Goal: Information Seeking & Learning: Learn about a topic

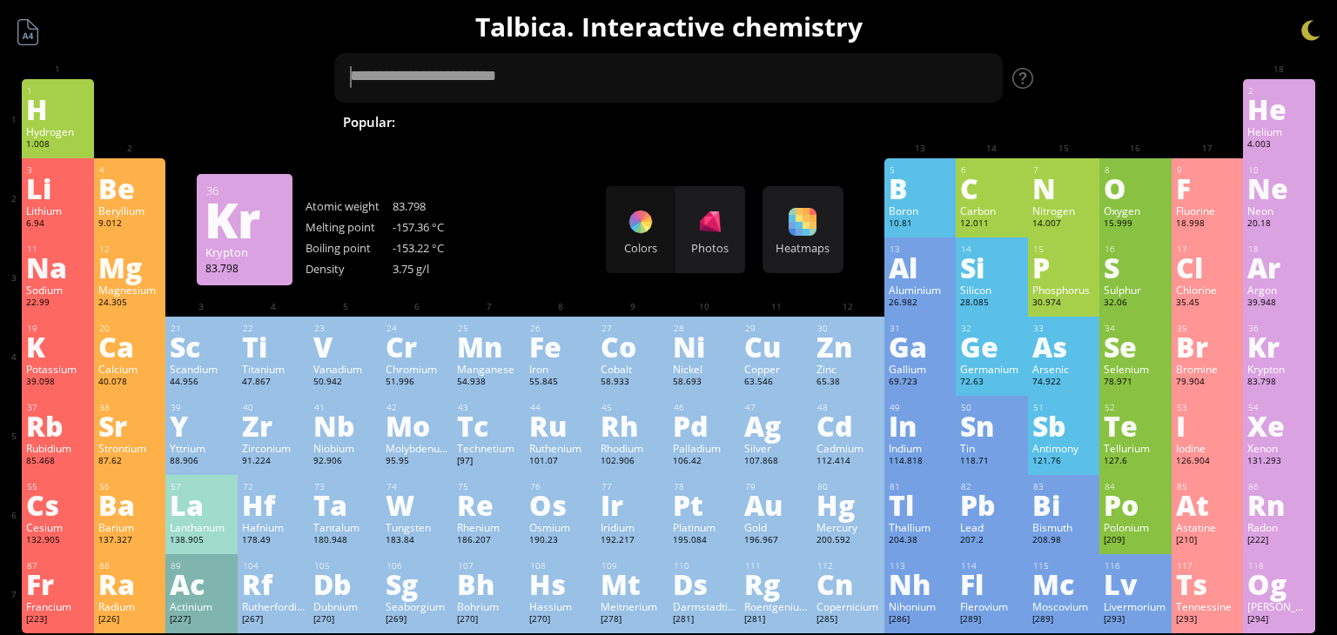
click at [1279, 352] on div "Kr" at bounding box center [1279, 347] width 64 height 28
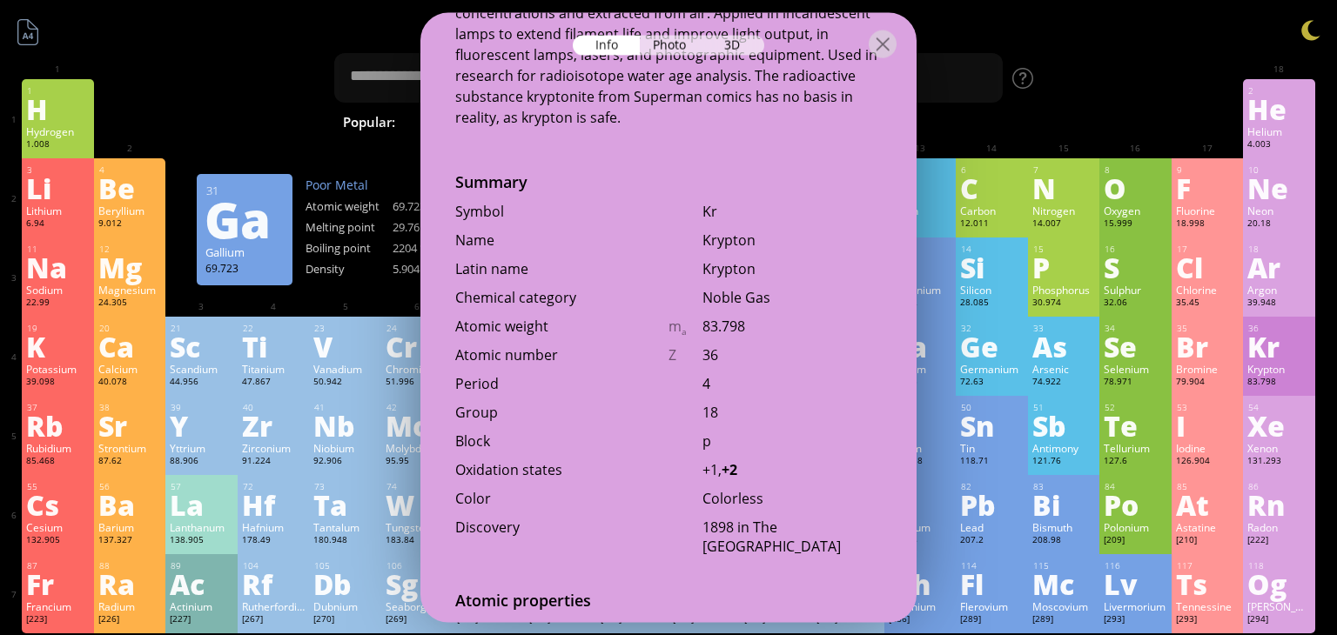
scroll to position [403, 0]
click at [1308, 24] on div at bounding box center [1311, 30] width 26 height 26
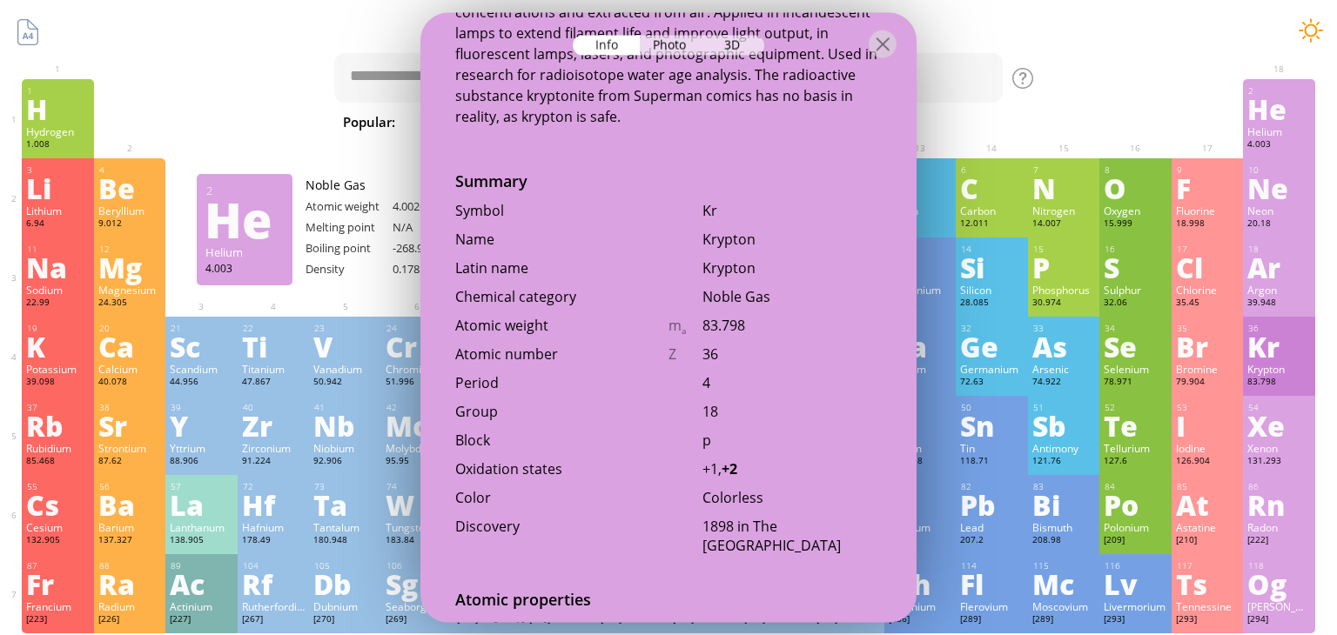
click at [1315, 28] on div at bounding box center [1311, 30] width 26 height 26
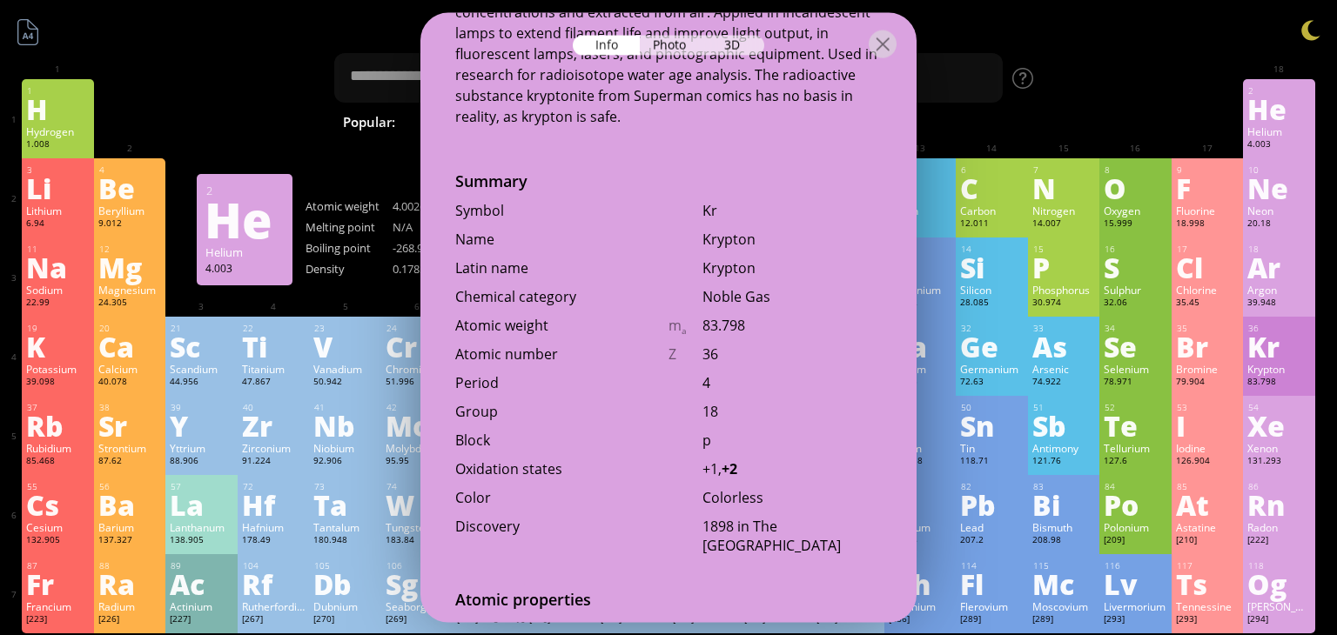
click at [904, 49] on div at bounding box center [668, 43] width 496 height 61
click at [884, 47] on div at bounding box center [883, 44] width 28 height 28
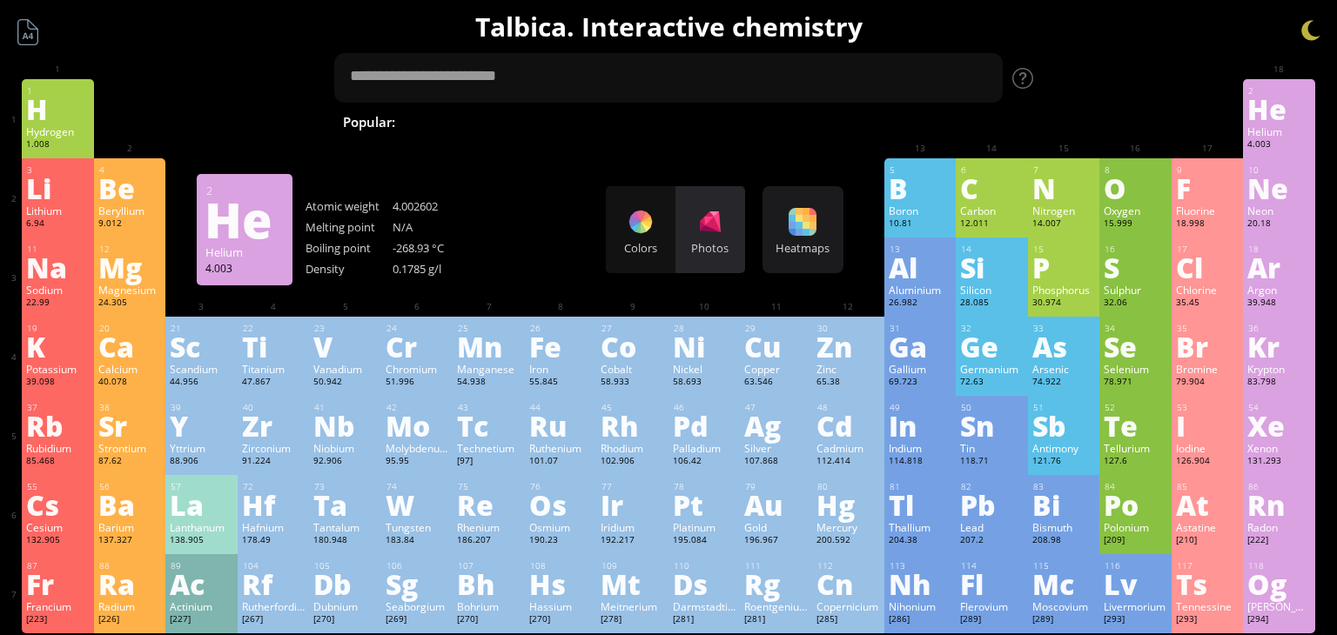
click at [726, 229] on div "Photos" at bounding box center [711, 229] width 70 height 87
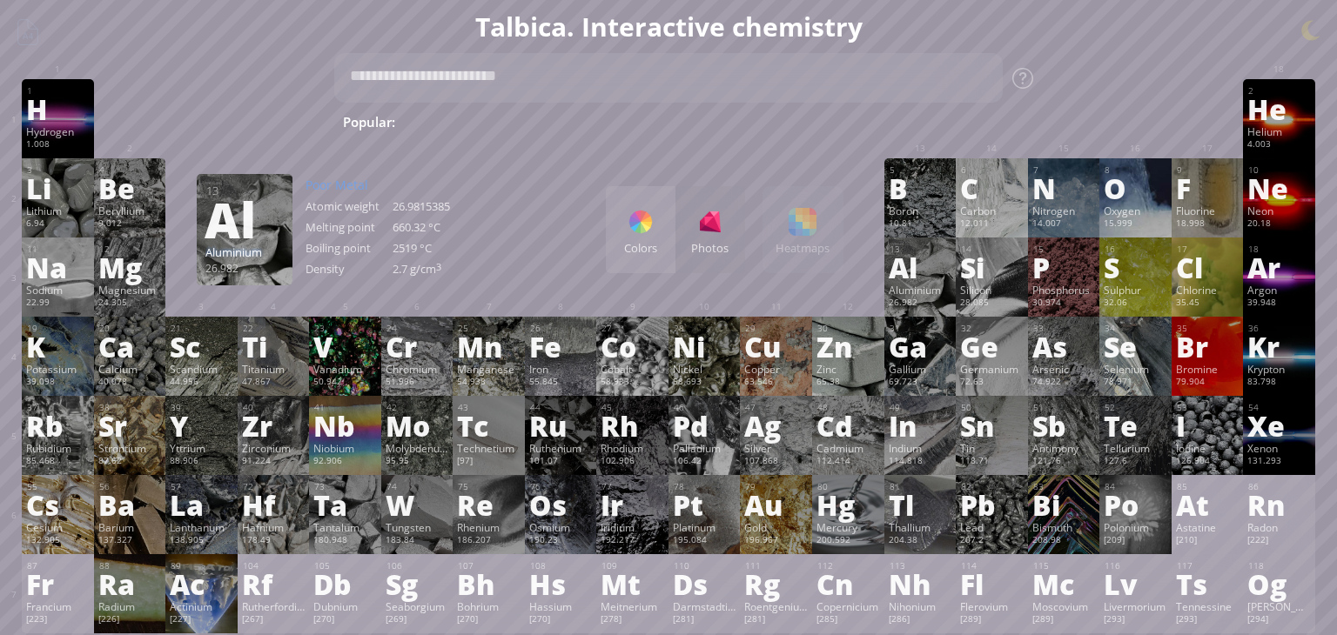
click at [650, 232] on div at bounding box center [641, 222] width 28 height 28
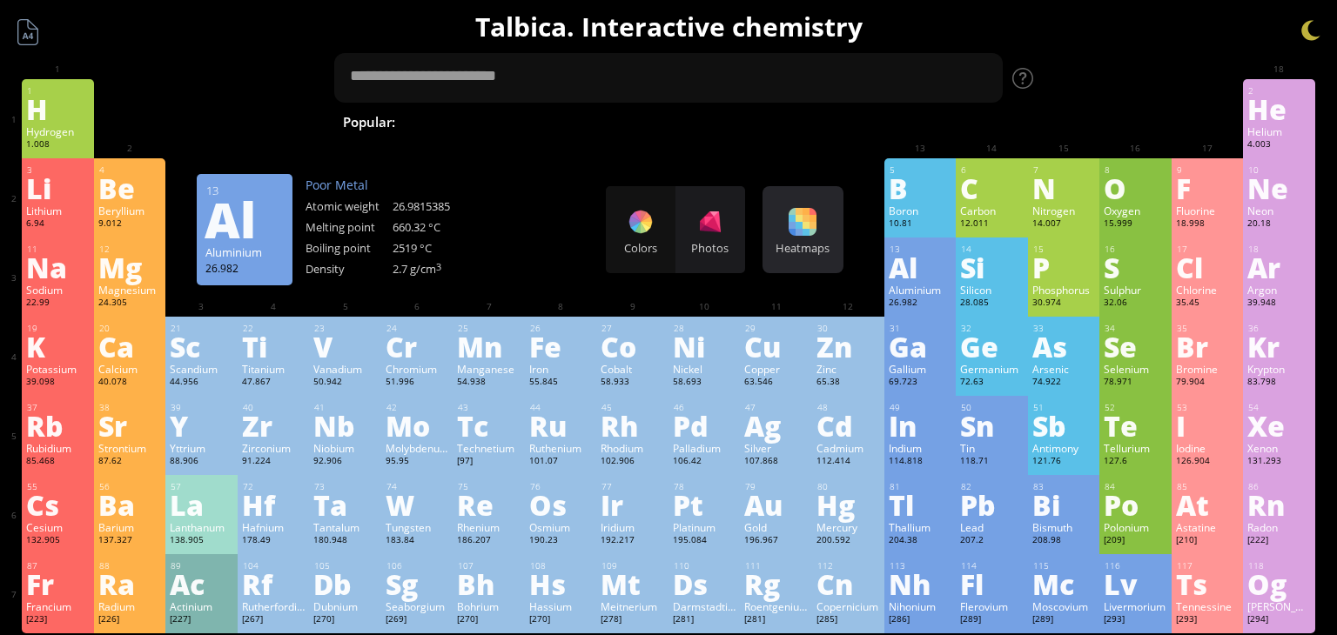
click at [789, 221] on div at bounding box center [803, 222] width 28 height 28
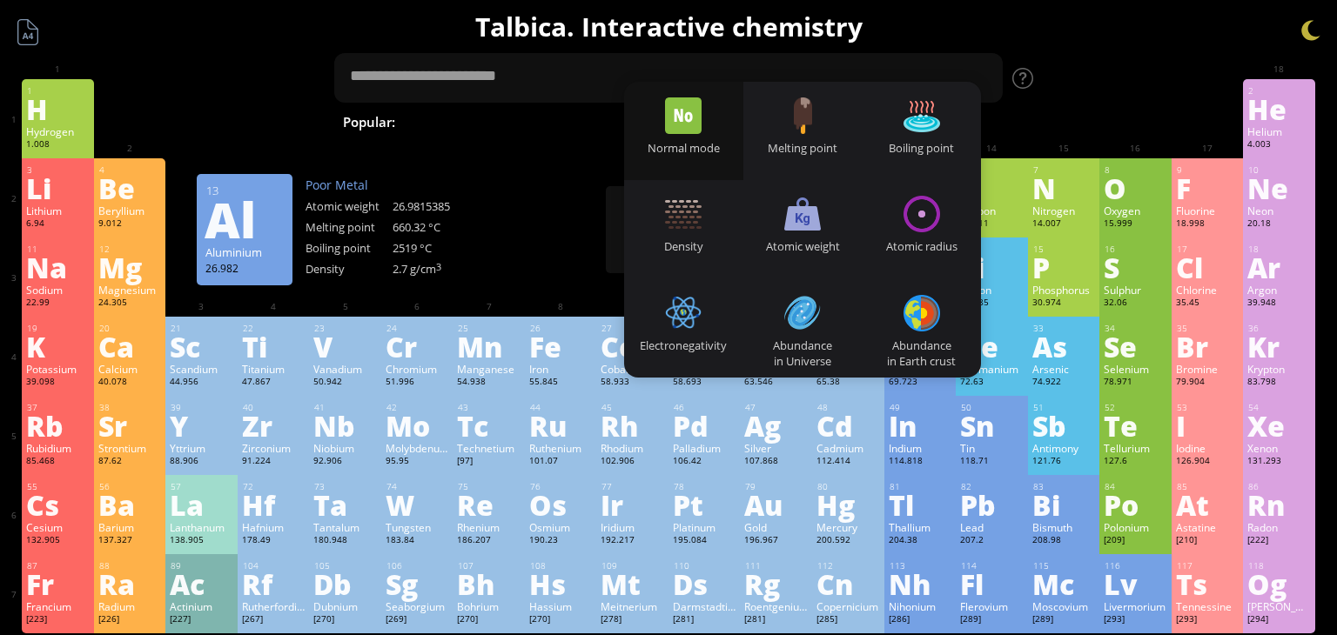
click at [715, 125] on div "Normal mode" at bounding box center [683, 131] width 119 height 98
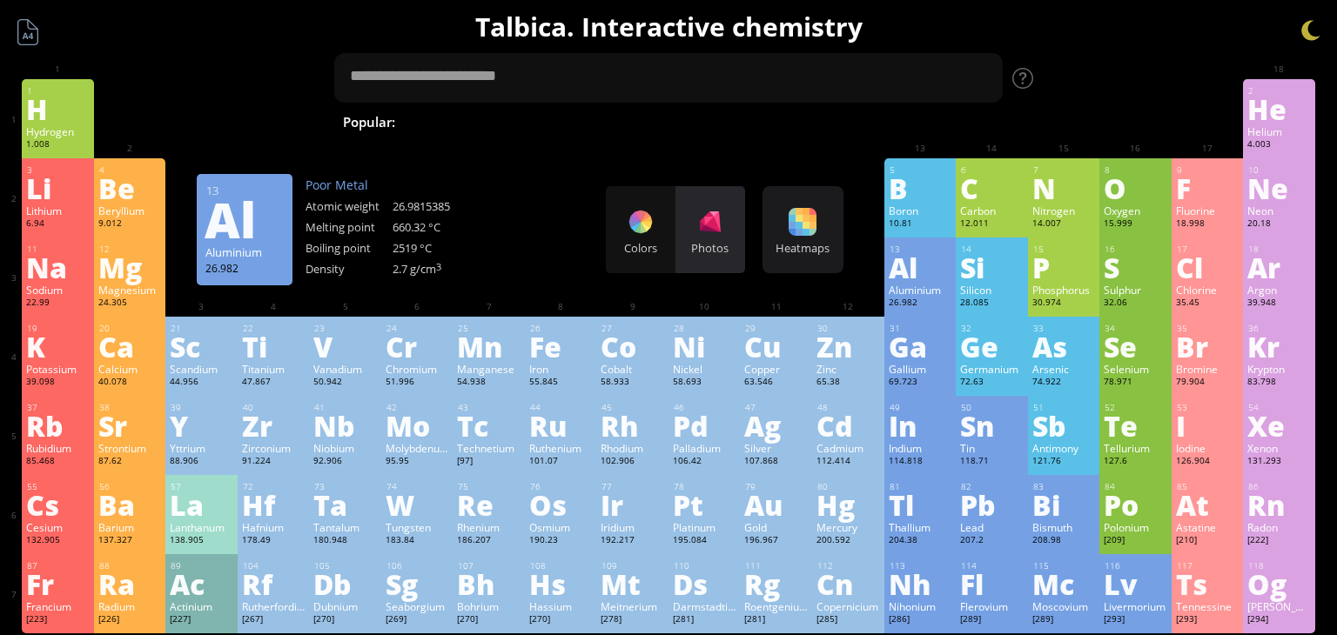
click at [716, 210] on div at bounding box center [710, 222] width 28 height 28
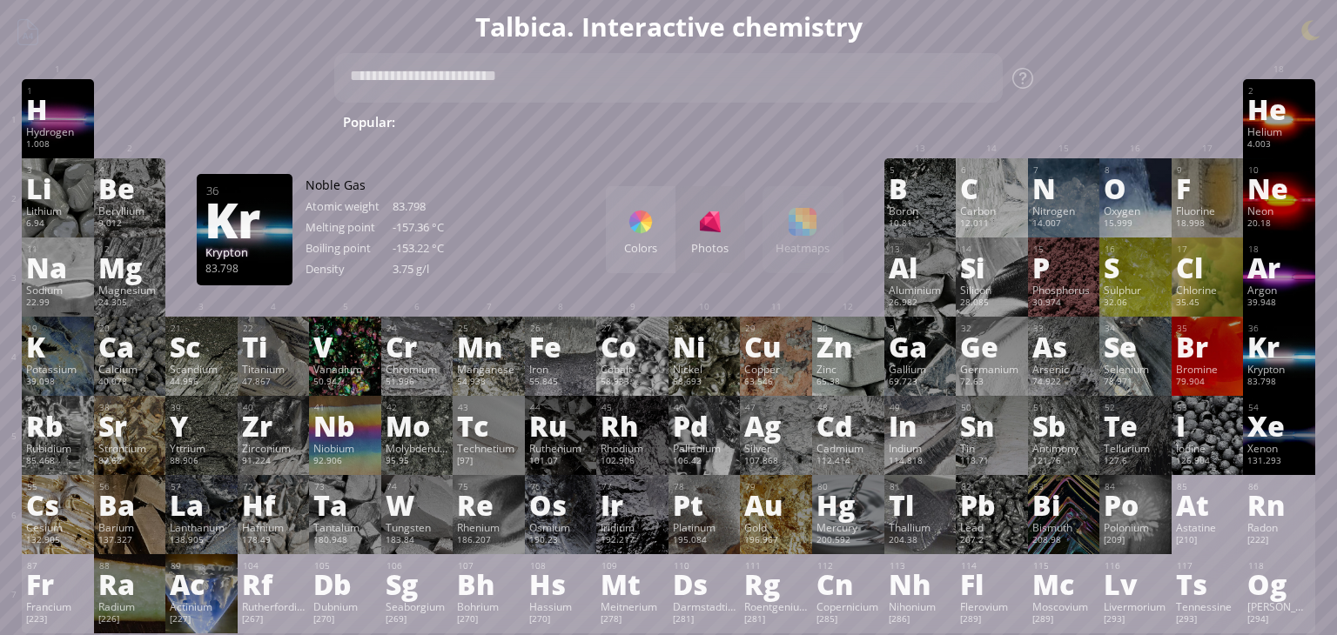
click at [1303, 344] on div "Kr" at bounding box center [1279, 347] width 64 height 28
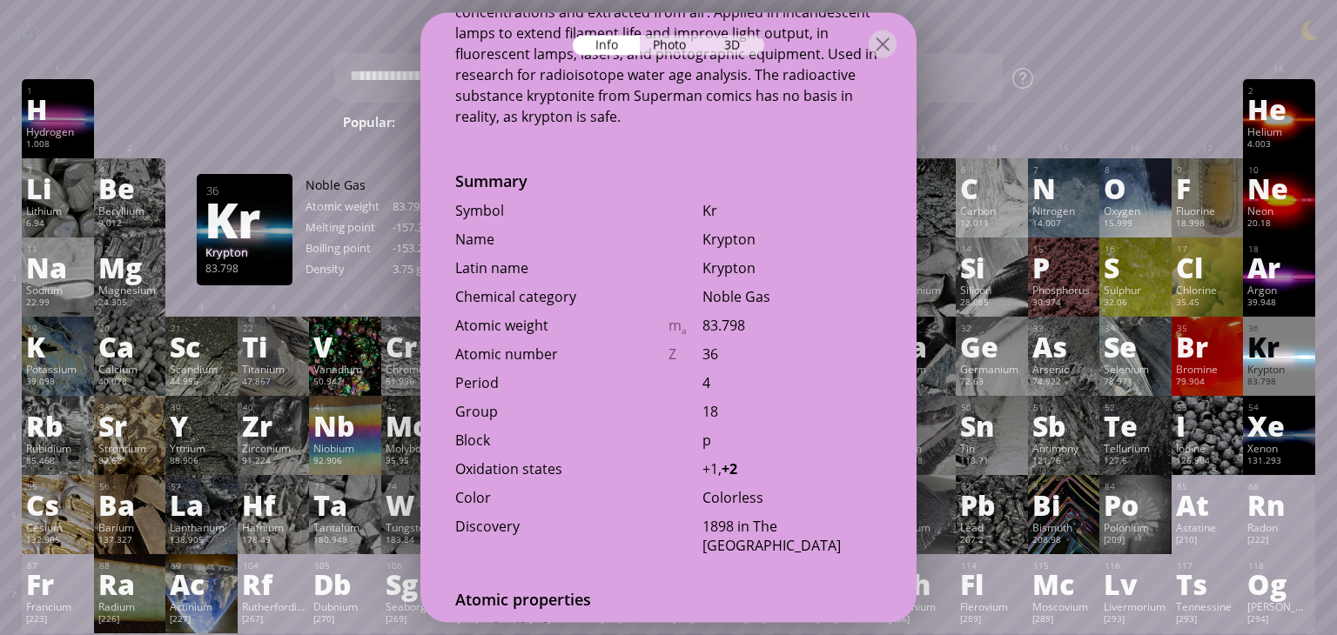
click at [1289, 356] on div "Kr" at bounding box center [1279, 347] width 64 height 28
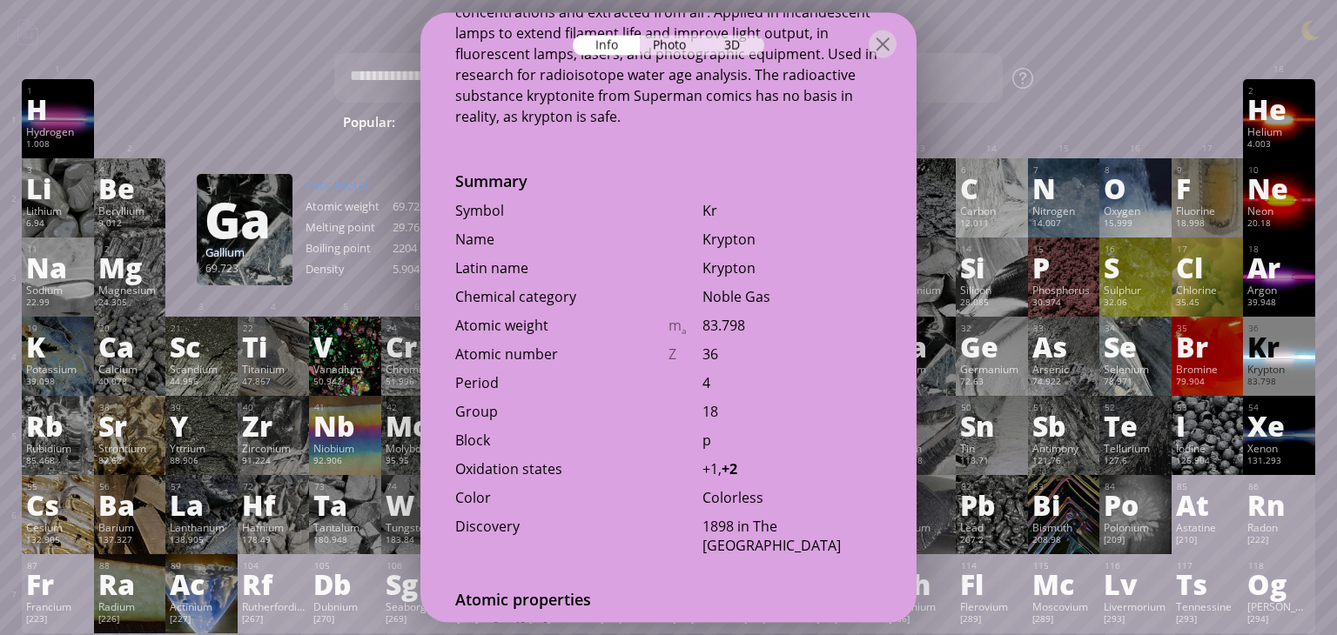
scroll to position [0, 0]
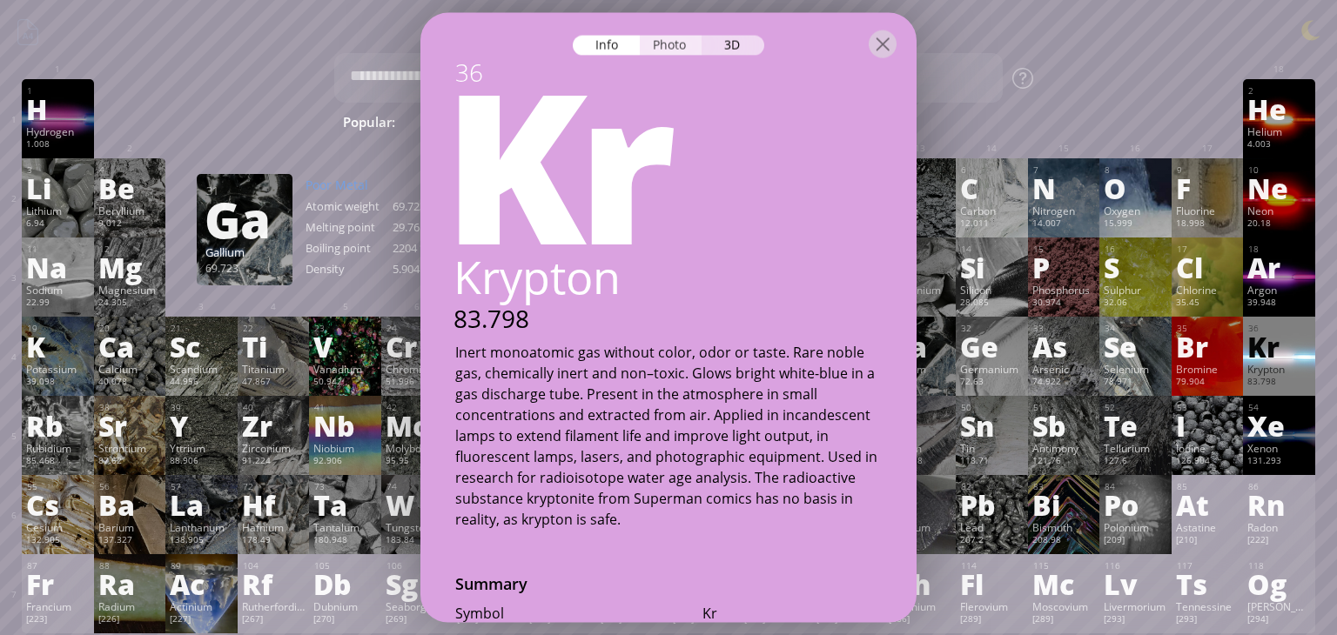
click at [683, 52] on div "Photo" at bounding box center [671, 46] width 63 height 20
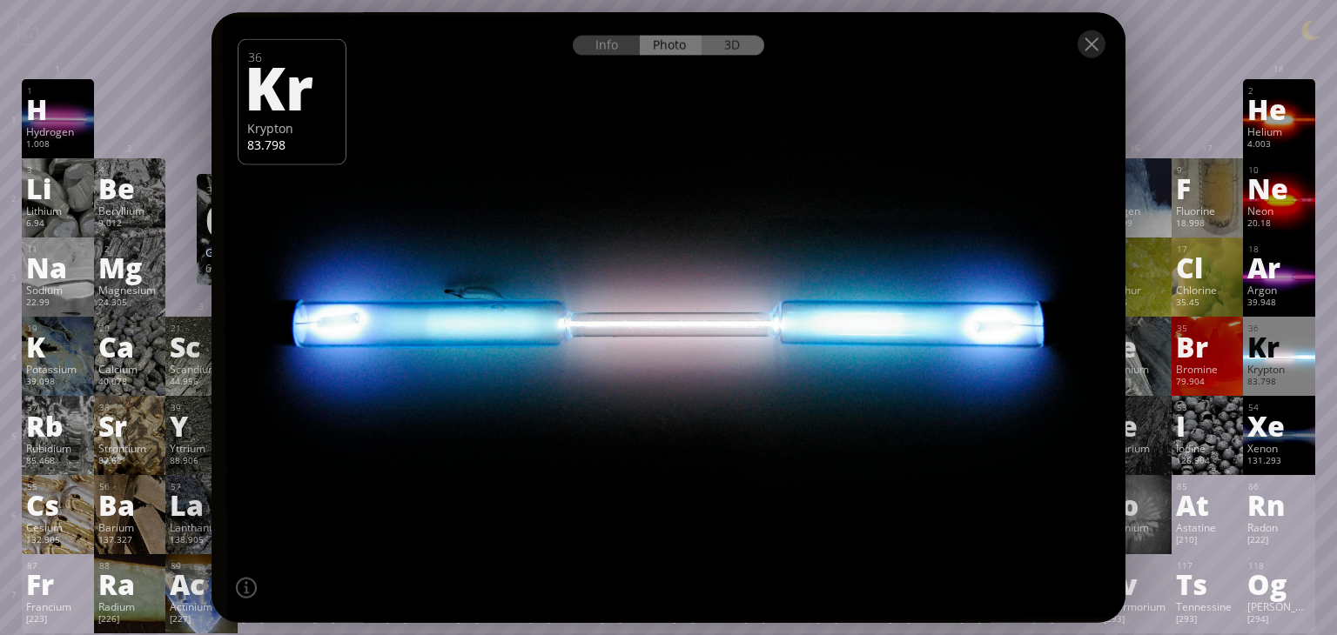
click at [739, 48] on div "3D" at bounding box center [733, 46] width 63 height 20
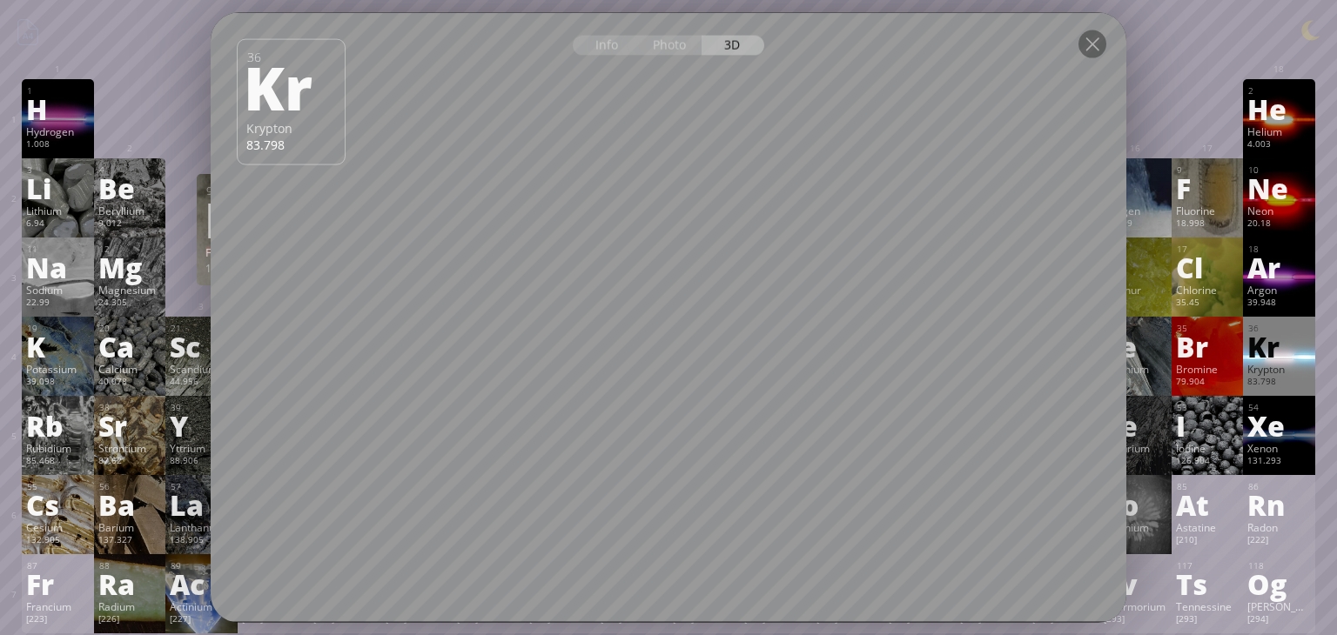
click at [1225, 227] on div "18.998" at bounding box center [1208, 225] width 64 height 14
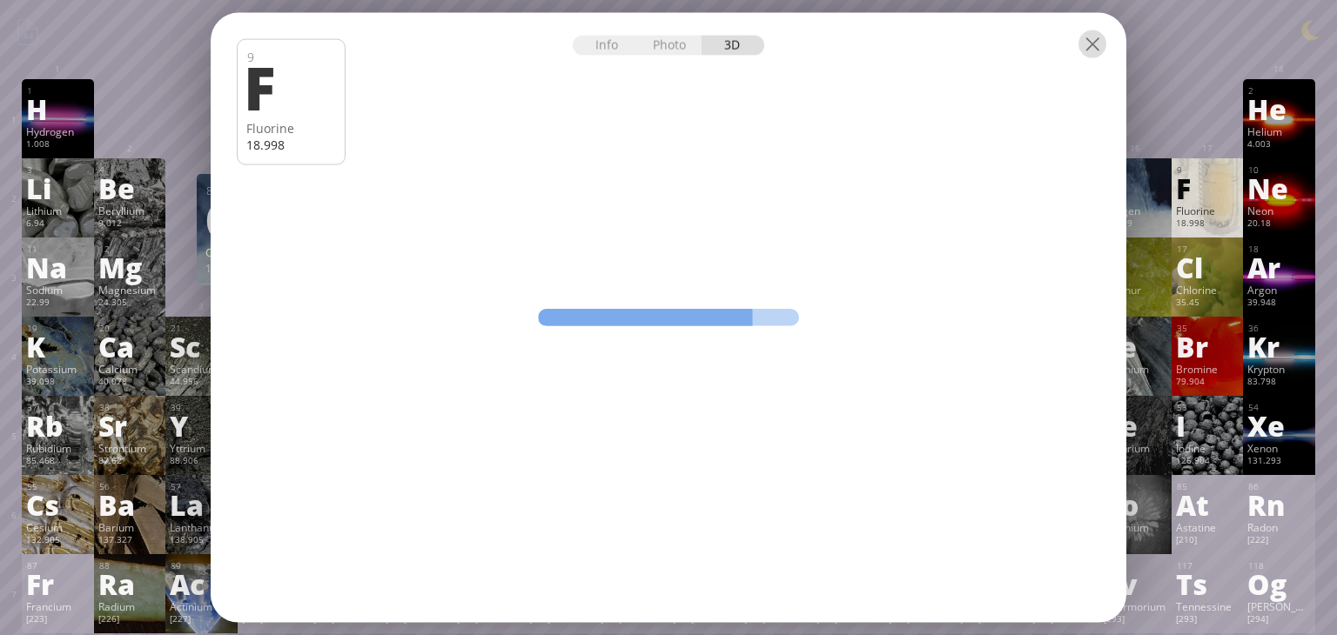
click at [1090, 46] on div at bounding box center [1093, 44] width 28 height 28
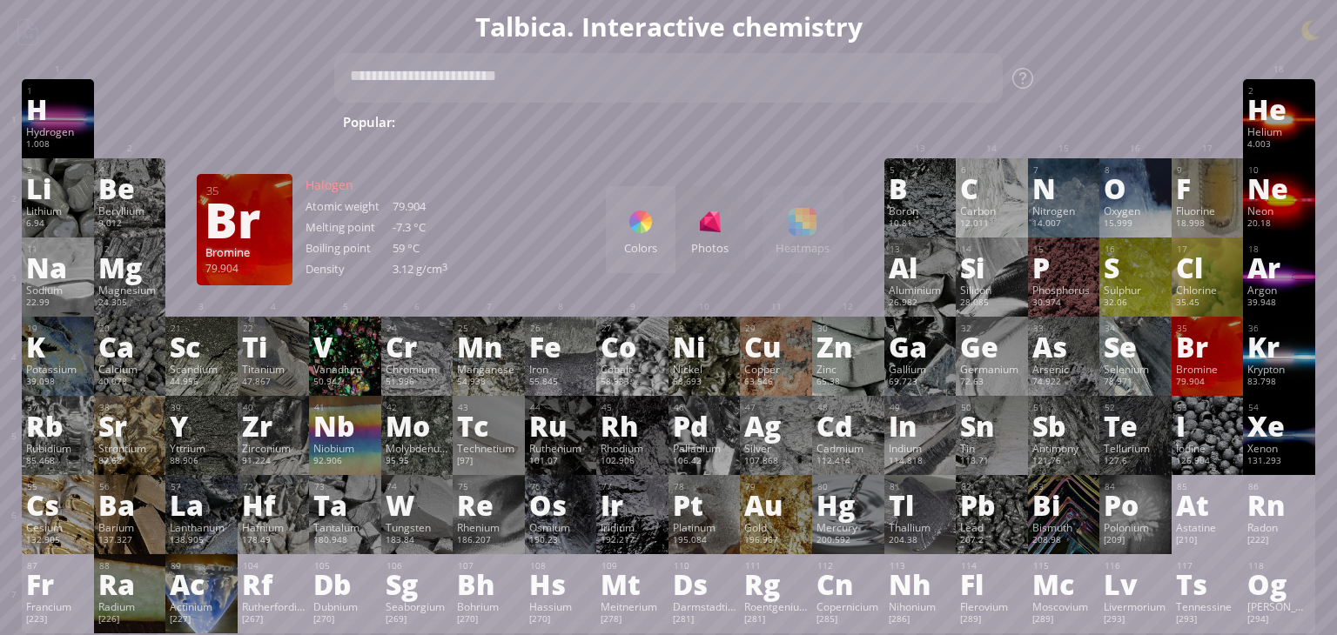
click at [1245, 347] on div "36 Kr Krypton 83.798 +1, +2 +1, +2 -157.36 °C -153.22 °C 3.75 g/l [Ar]4s 2 3d 1…" at bounding box center [1279, 356] width 72 height 79
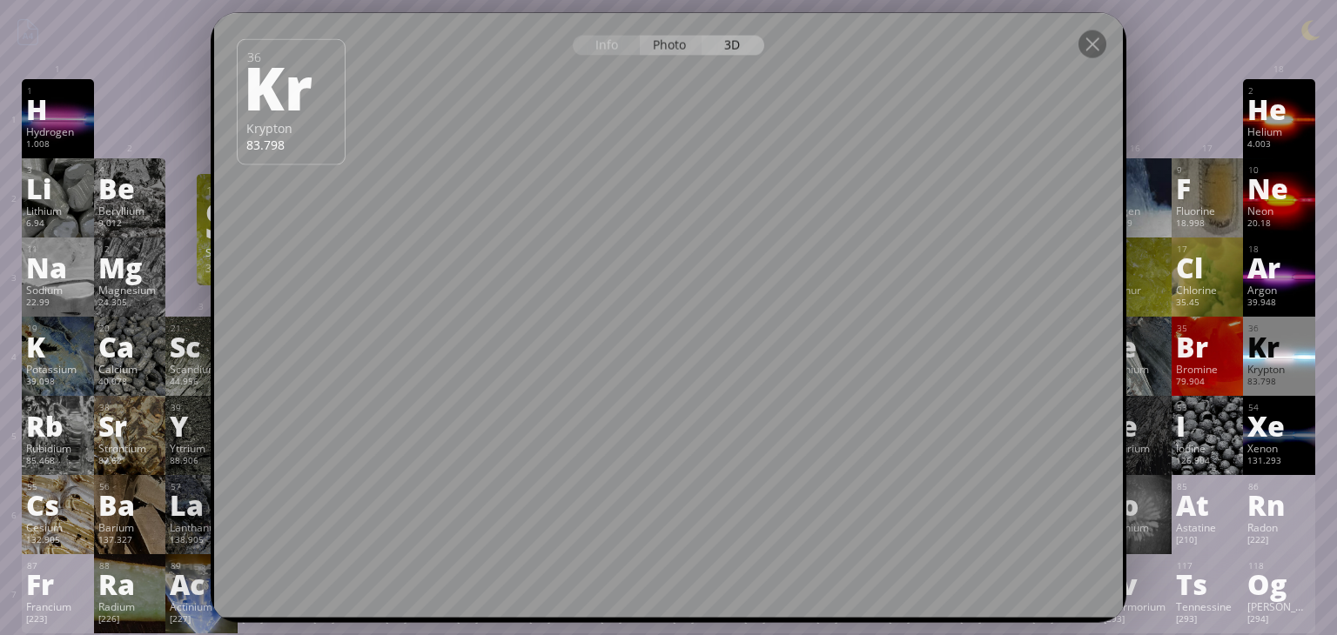
click at [670, 54] on div "Photo" at bounding box center [671, 46] width 63 height 20
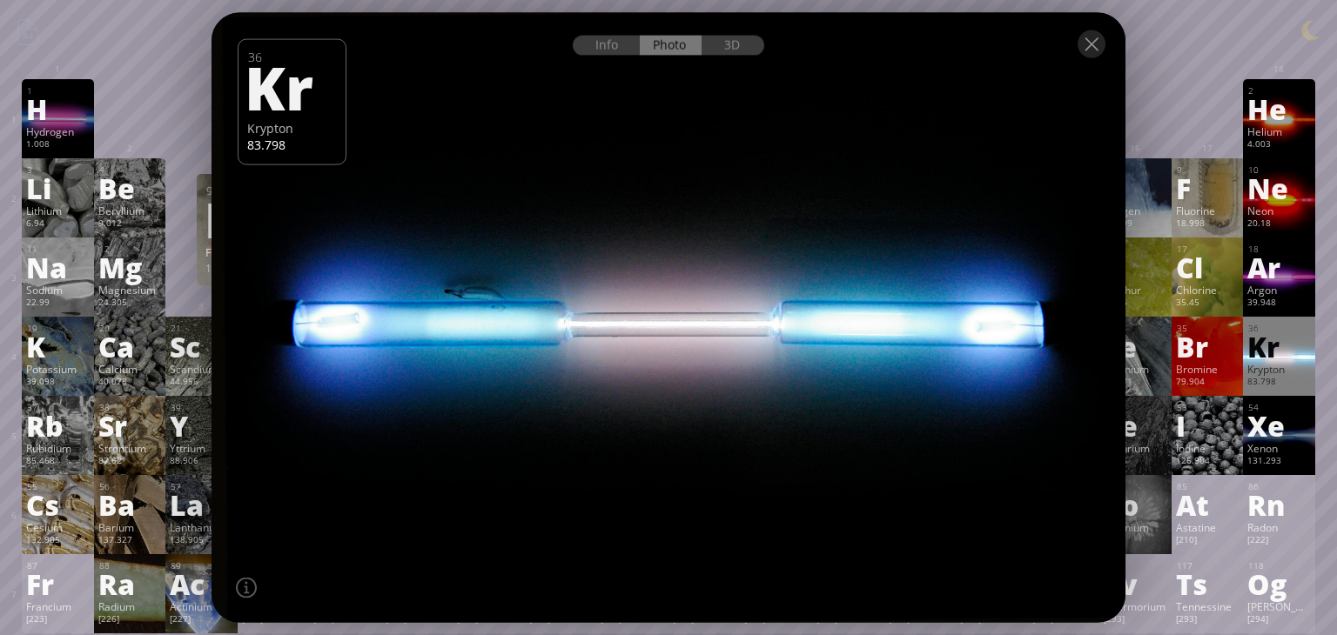
click at [1219, 214] on div "Fluorine" at bounding box center [1208, 211] width 64 height 14
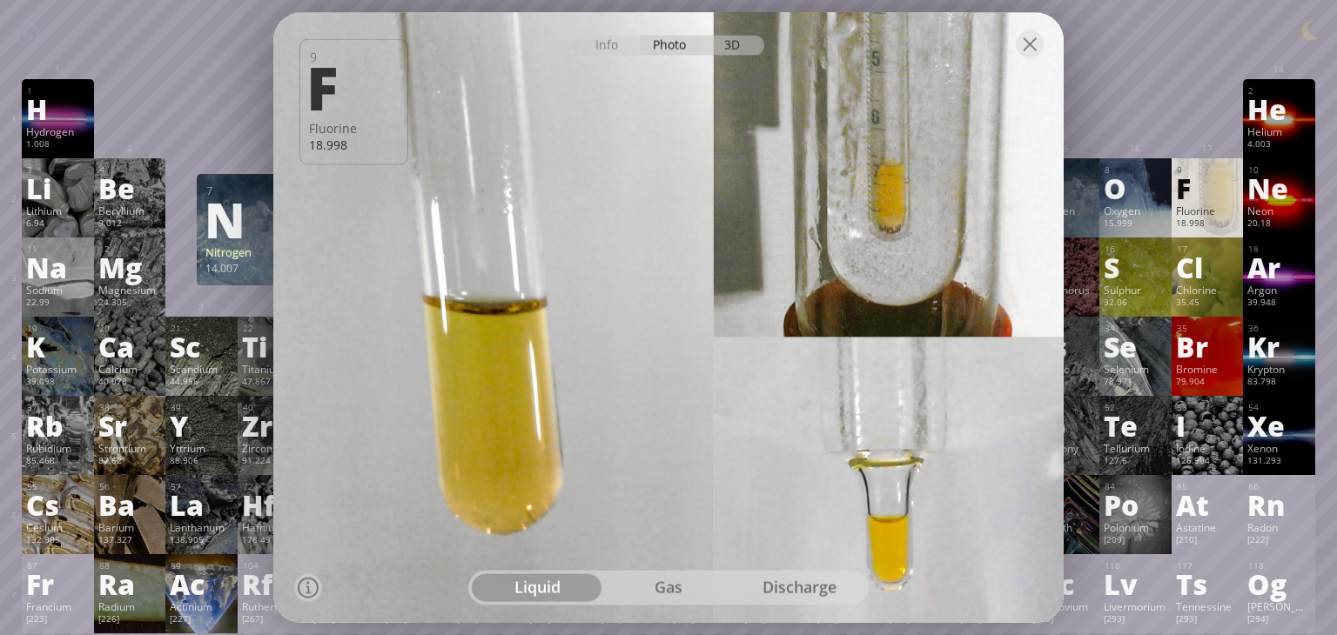
click at [756, 48] on div "3D" at bounding box center [733, 46] width 63 height 20
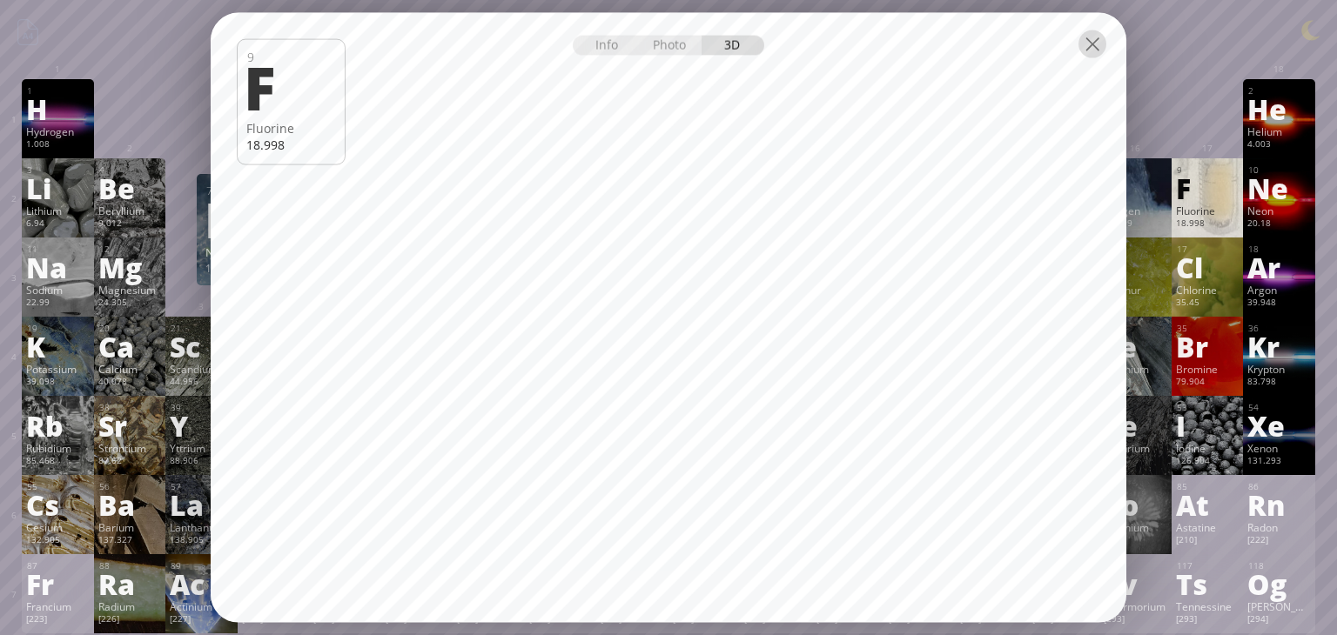
click at [1100, 45] on div at bounding box center [1093, 44] width 28 height 28
click at [1091, 45] on div at bounding box center [1093, 44] width 28 height 28
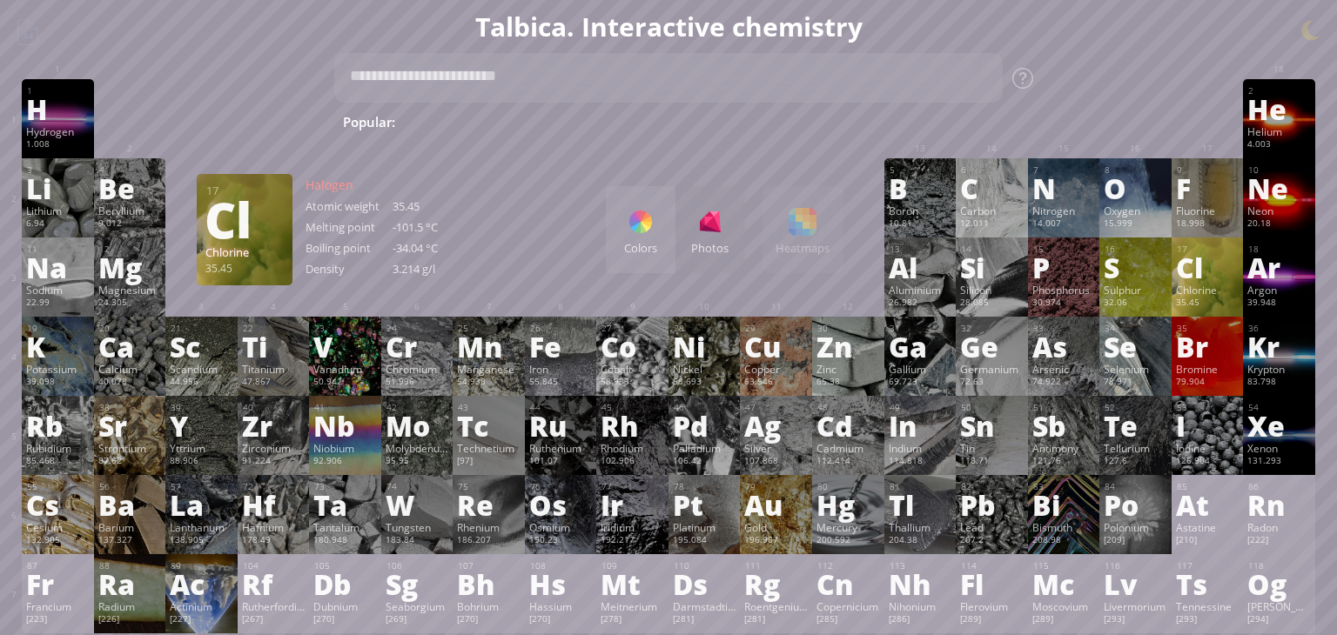
click at [1193, 278] on div "Cl" at bounding box center [1208, 267] width 64 height 28
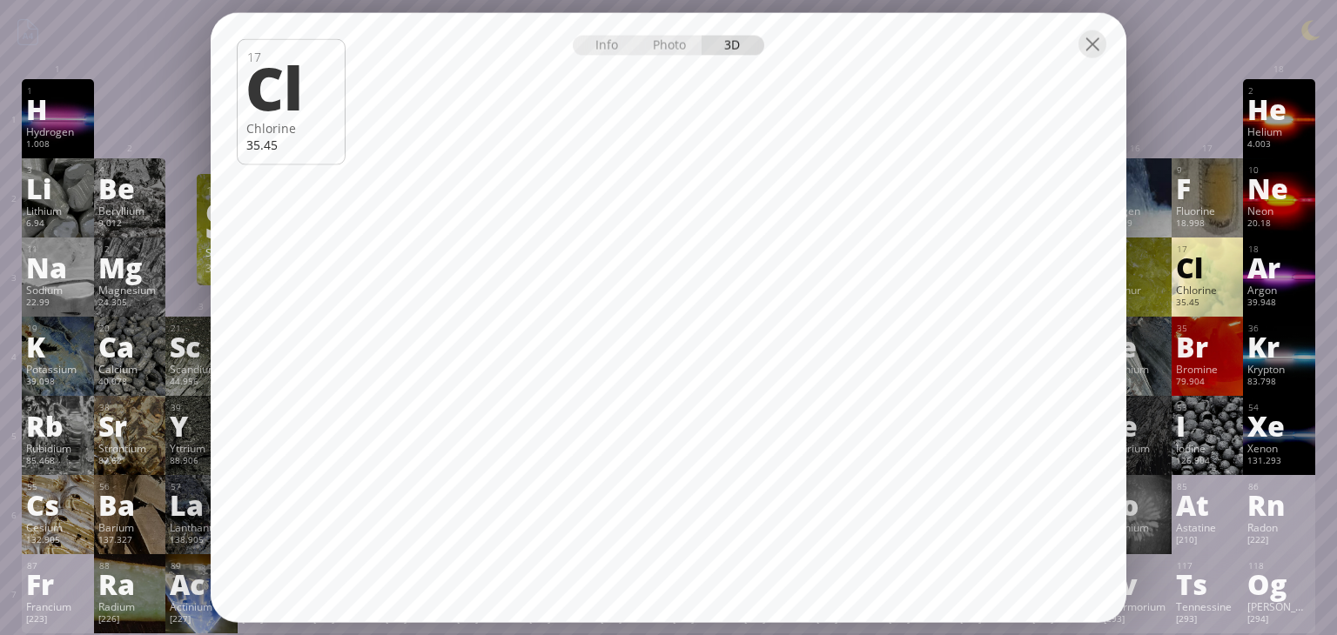
click at [1087, 41] on div at bounding box center [1093, 44] width 28 height 28
click at [1104, 47] on div at bounding box center [1093, 44] width 28 height 28
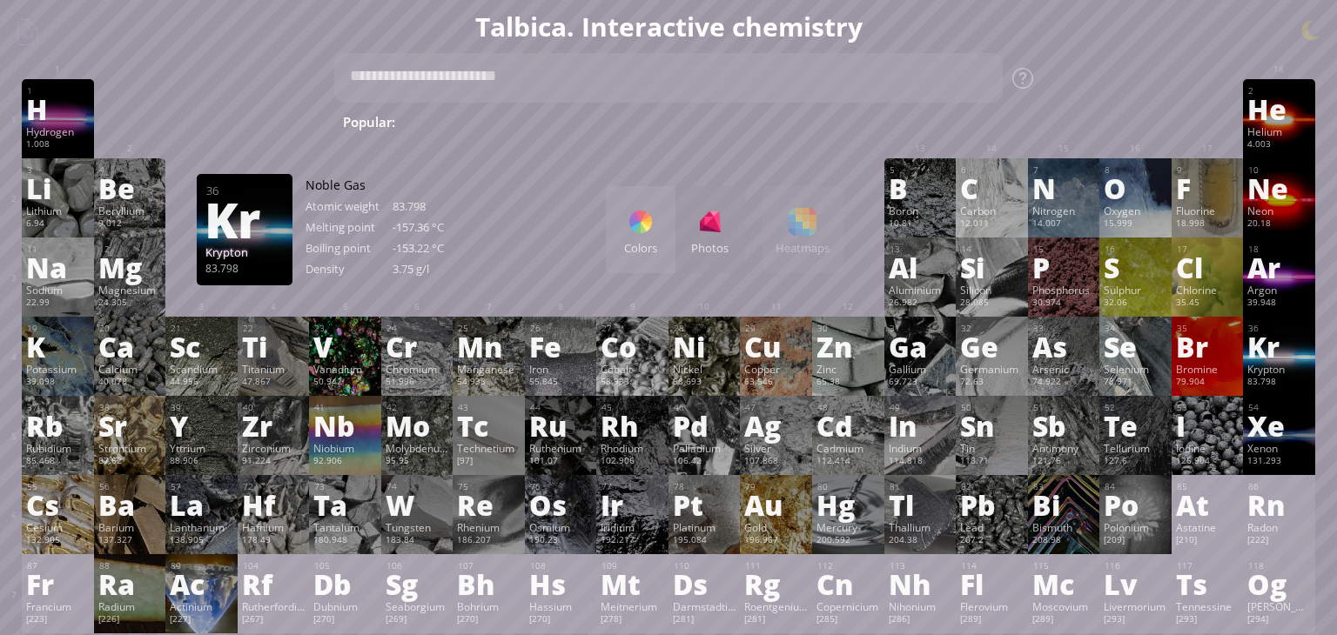
click at [1287, 326] on div "36" at bounding box center [1279, 328] width 63 height 11
